Goal: Task Accomplishment & Management: Manage account settings

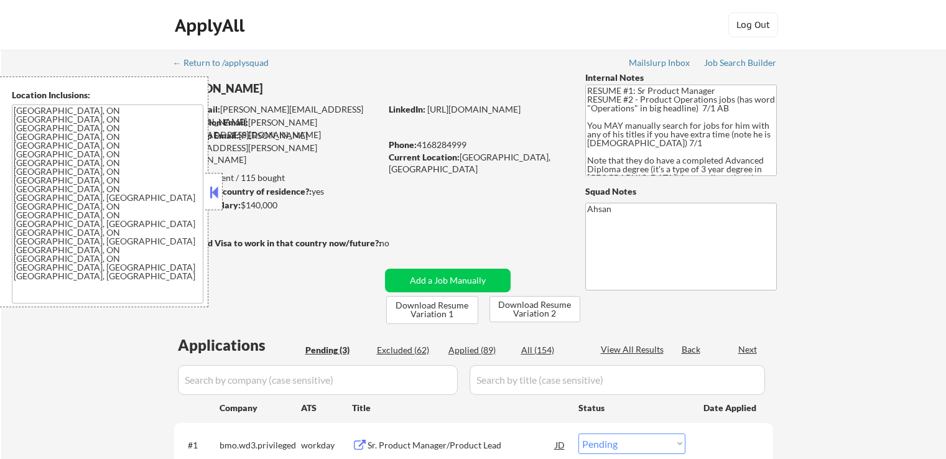
select select ""pending""
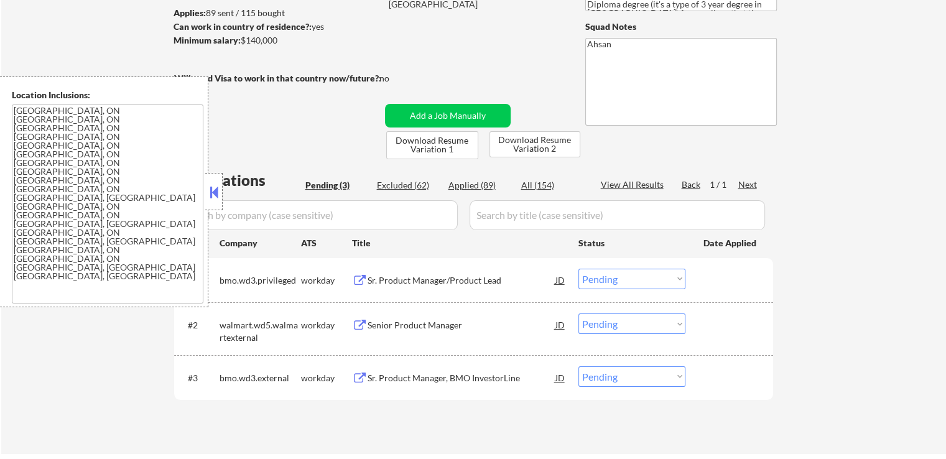
scroll to position [187, 0]
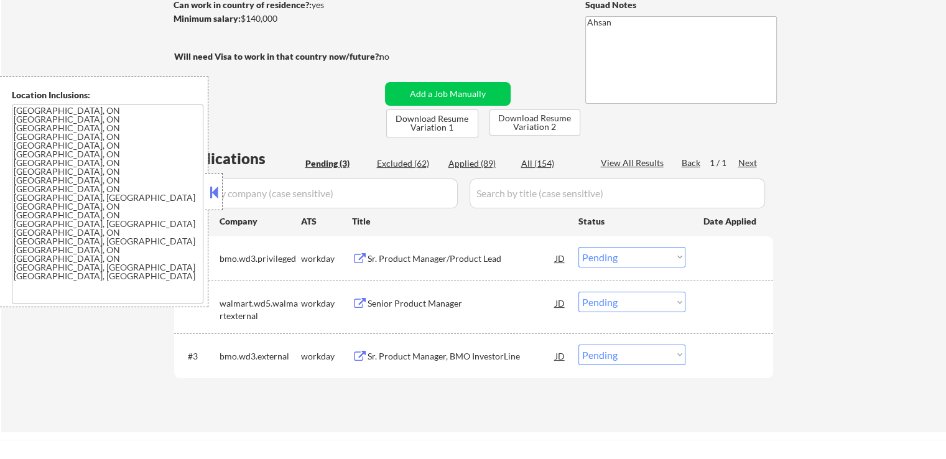
click at [363, 256] on button at bounding box center [360, 259] width 16 height 12
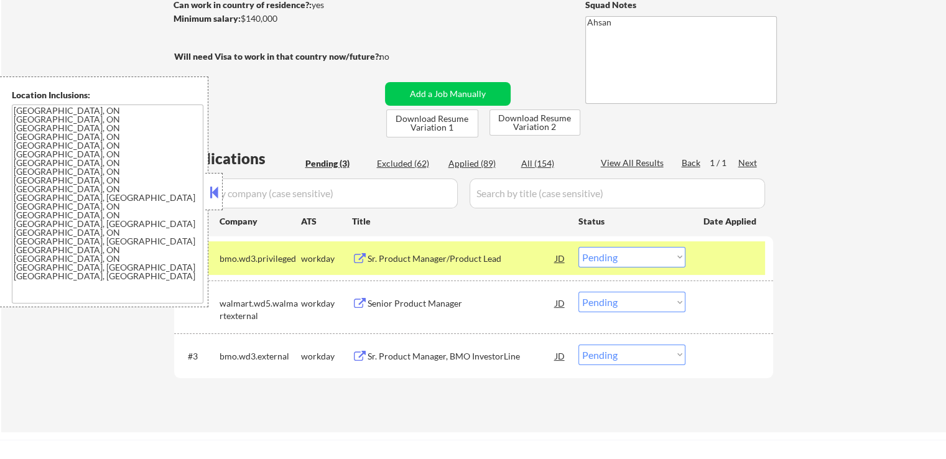
click at [352, 305] on button at bounding box center [360, 304] width 16 height 12
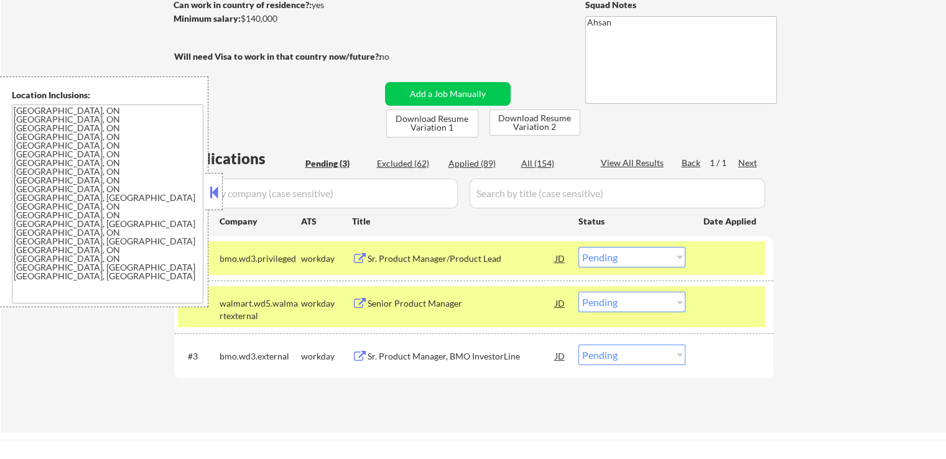
click at [360, 361] on button at bounding box center [360, 357] width 16 height 12
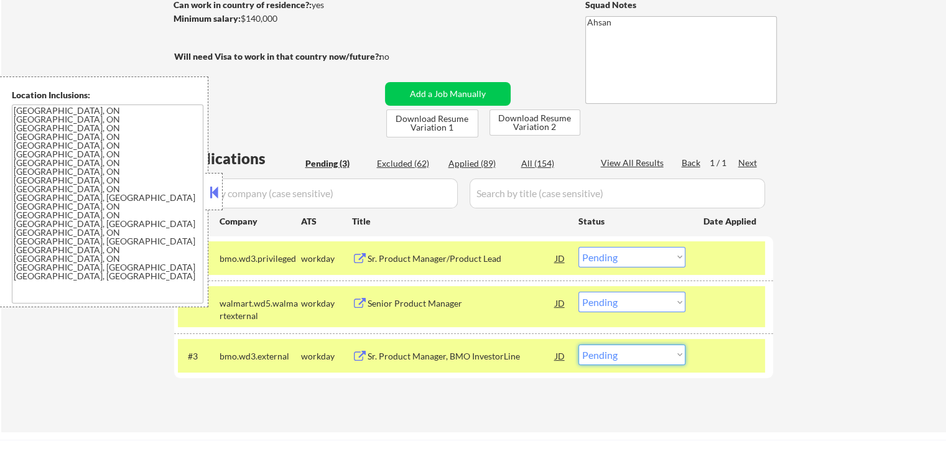
click at [661, 345] on select "Choose an option... Pending Applied Excluded (Questions) Excluded (Expired) Exc…" at bounding box center [632, 355] width 107 height 21
select select ""applied""
click at [579, 345] on select "Choose an option... Pending Applied Excluded (Questions) Excluded (Expired) Exc…" at bounding box center [632, 355] width 107 height 21
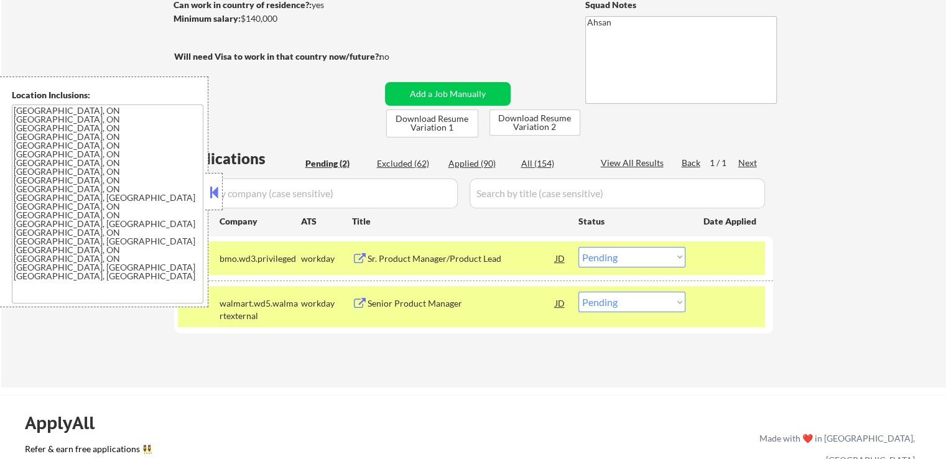
click at [632, 261] on select "Choose an option... Pending Applied Excluded (Questions) Excluded (Expired) Exc…" at bounding box center [632, 257] width 107 height 21
click at [579, 247] on select "Choose an option... Pending Applied Excluded (Questions) Excluded (Expired) Exc…" at bounding box center [632, 257] width 107 height 21
click at [409, 379] on div "← Return to /applysquad Mailslurp Inbox Job Search Builder [PERSON_NAME] User E…" at bounding box center [473, 125] width 945 height 525
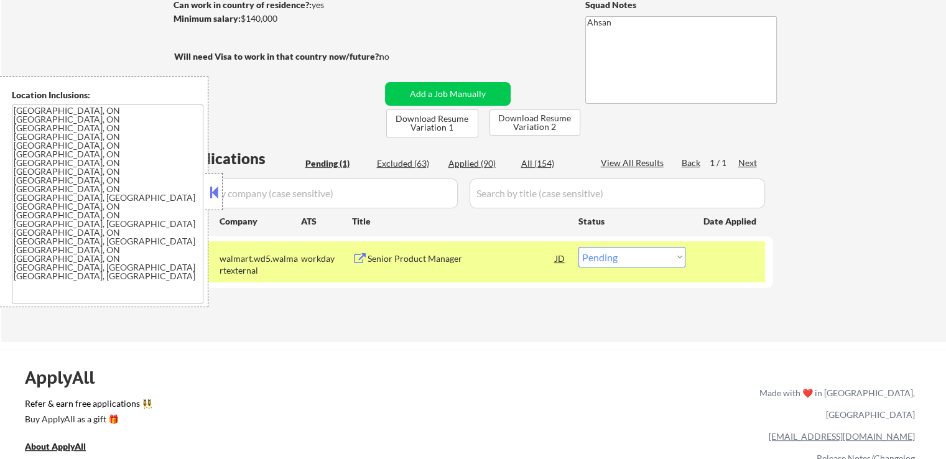
click at [622, 259] on select "Choose an option... Pending Applied Excluded (Questions) Excluded (Expired) Exc…" at bounding box center [632, 257] width 107 height 21
select select ""excluded""
click at [579, 247] on select "Choose an option... Pending Applied Excluded (Questions) Excluded (Expired) Exc…" at bounding box center [632, 257] width 107 height 21
